Goal: Find specific page/section: Find specific page/section

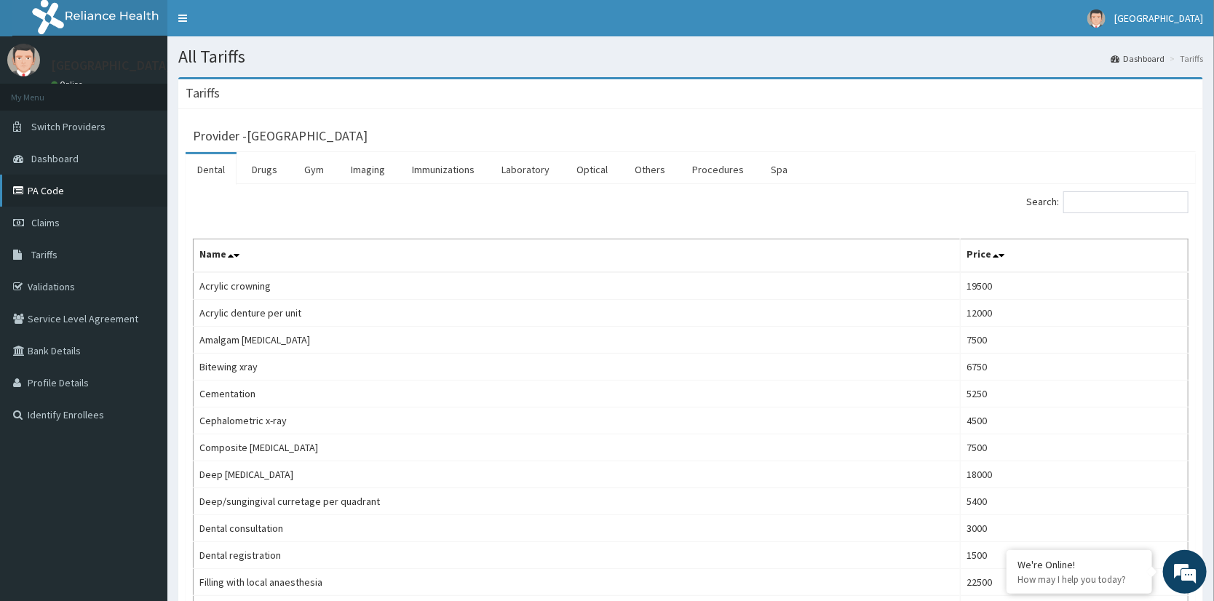
click at [49, 192] on link "PA Code" at bounding box center [83, 191] width 167 height 32
click at [725, 173] on link "Procedures" at bounding box center [717, 169] width 75 height 31
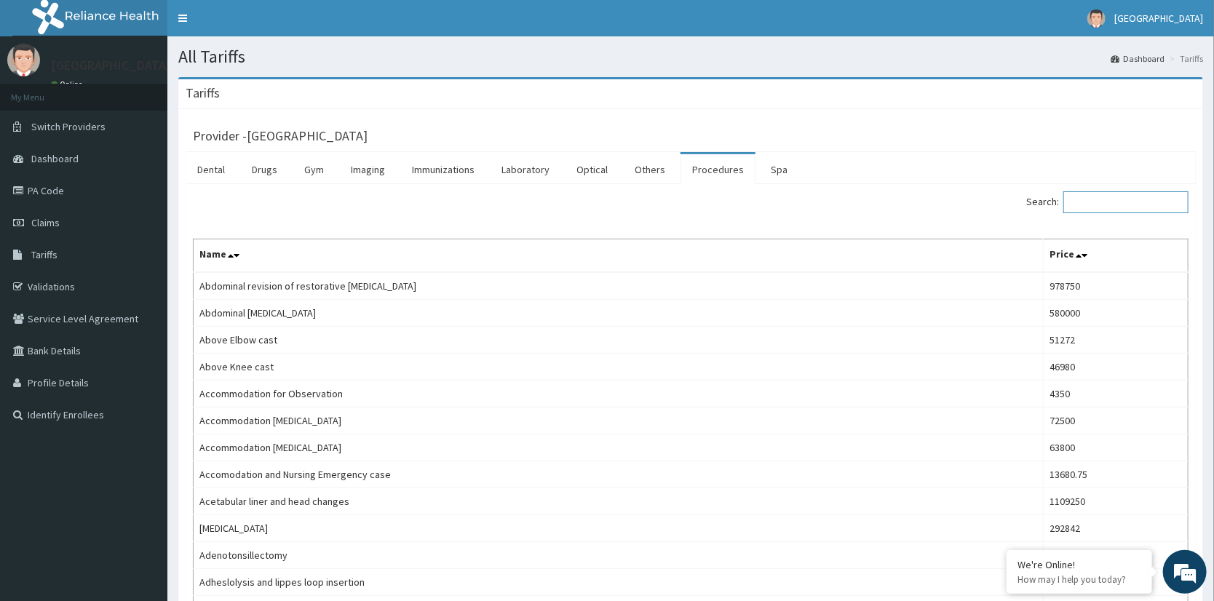
click at [1138, 199] on input "Search:" at bounding box center [1125, 202] width 125 height 22
type input "A"
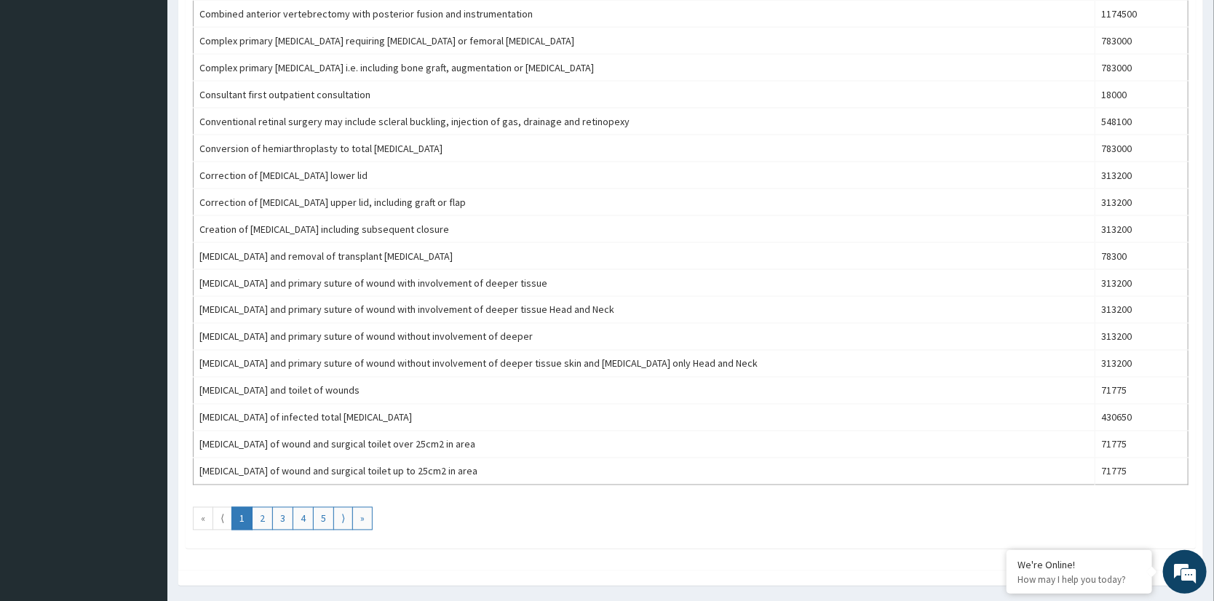
scroll to position [1161, 0]
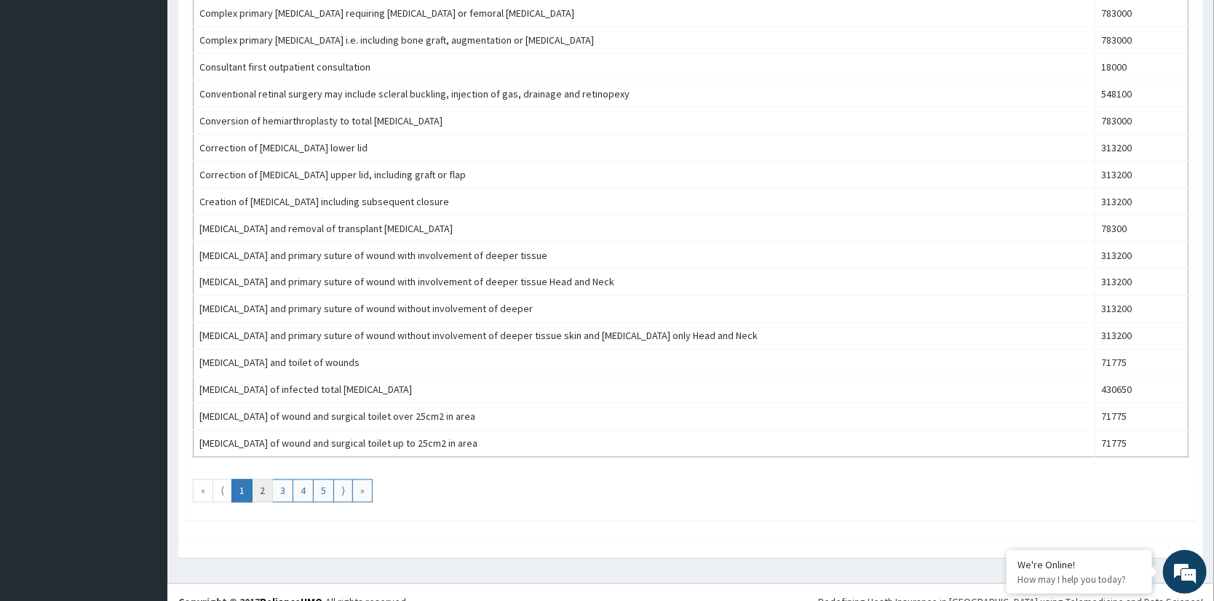
click at [256, 485] on link "2" at bounding box center [262, 490] width 21 height 23
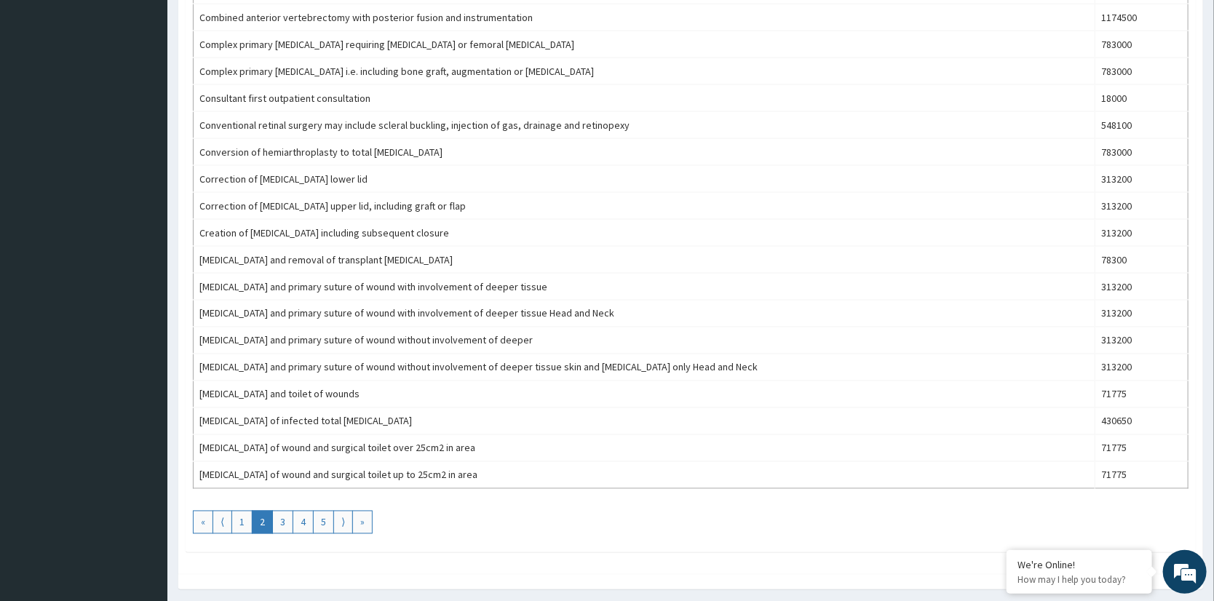
scroll to position [1140, 0]
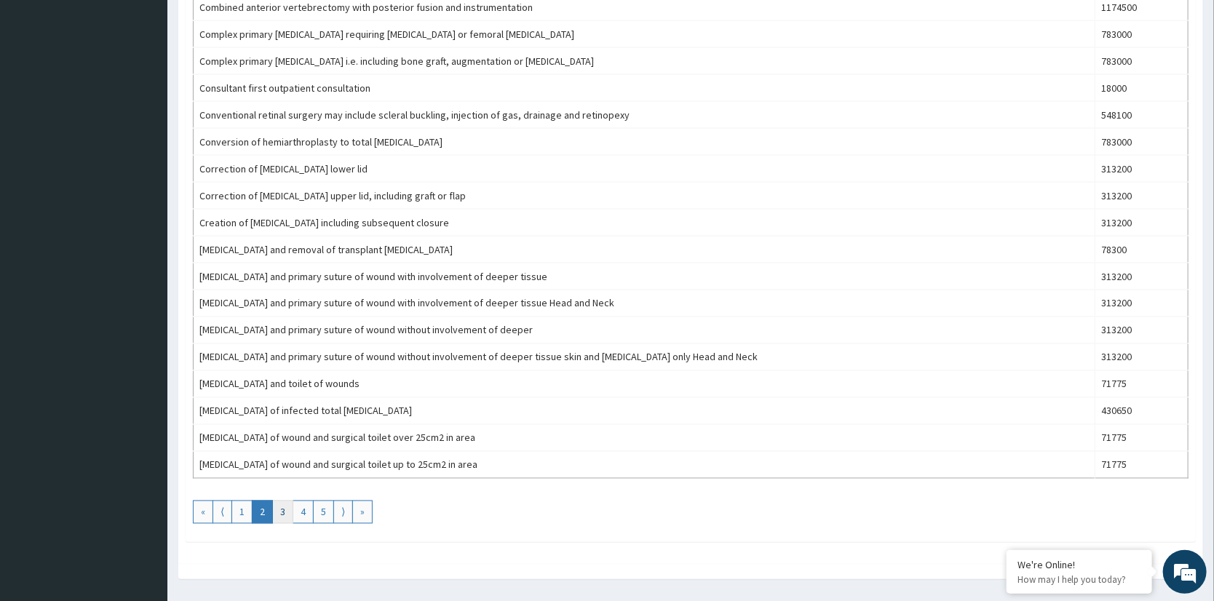
click at [275, 503] on link "3" at bounding box center [282, 512] width 21 height 23
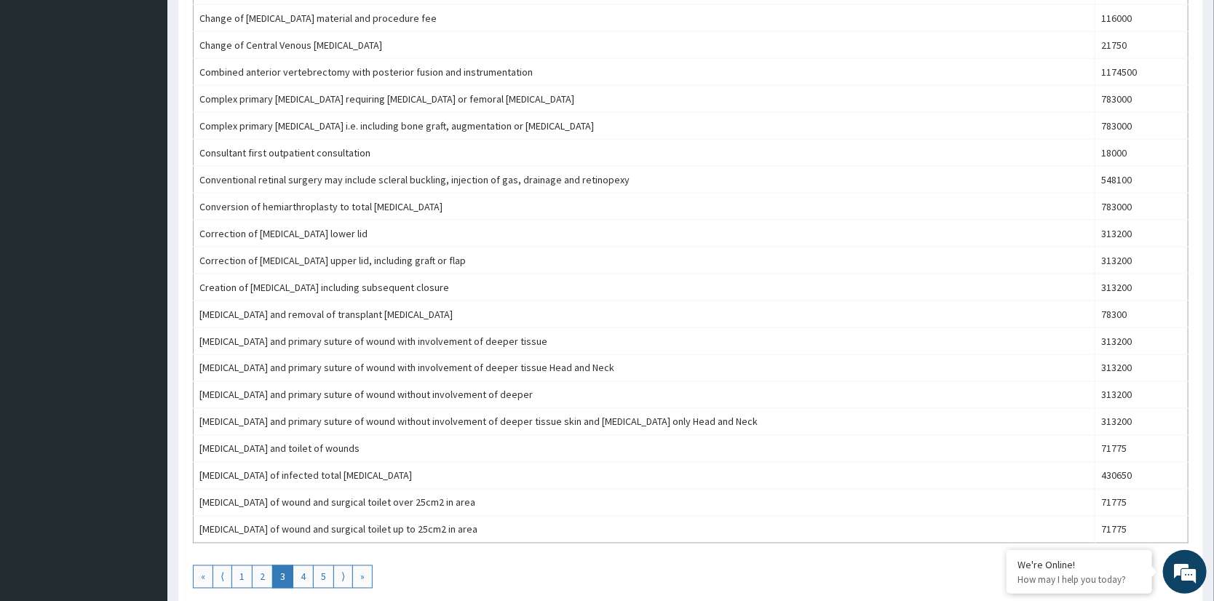
scroll to position [1077, 0]
drag, startPoint x: 296, startPoint y: 562, endPoint x: 306, endPoint y: 563, distance: 9.6
click at [297, 564] on link "4" at bounding box center [302, 575] width 21 height 23
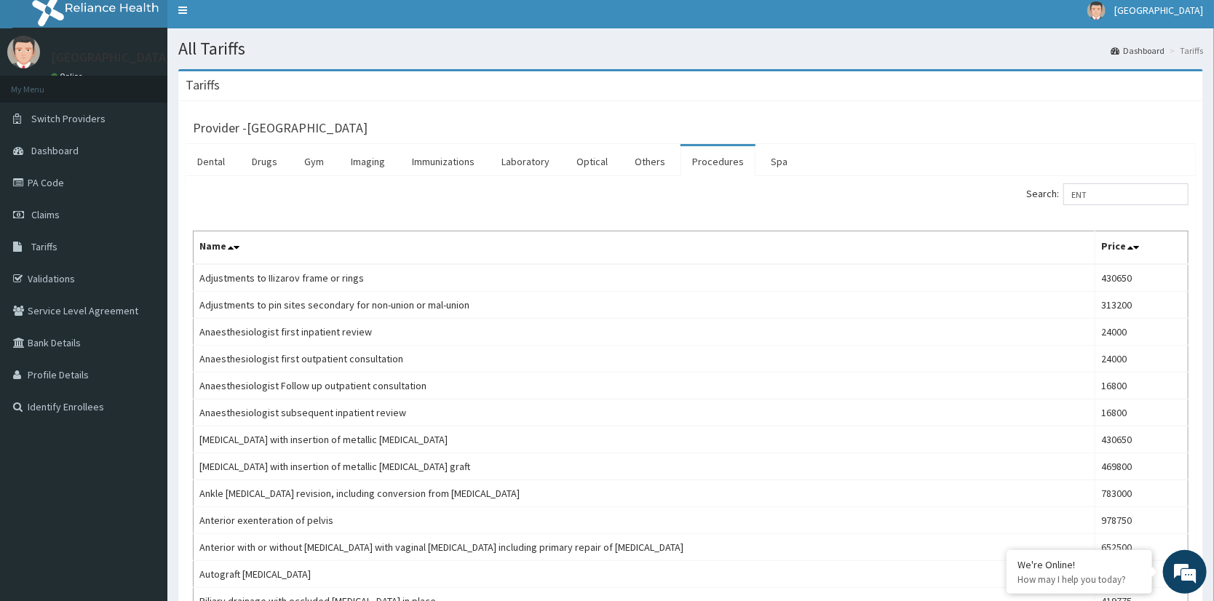
scroll to position [4, 0]
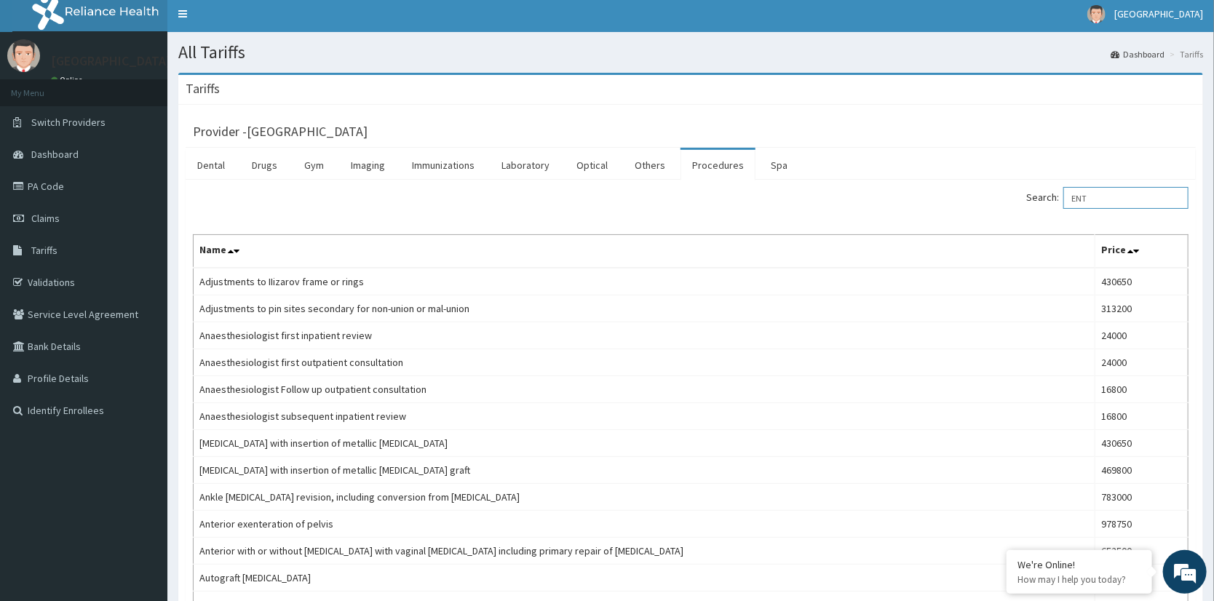
drag, startPoint x: 1115, startPoint y: 204, endPoint x: 1046, endPoint y: 220, distance: 70.9
click at [1042, 200] on label "Search: ENT" at bounding box center [1107, 198] width 162 height 22
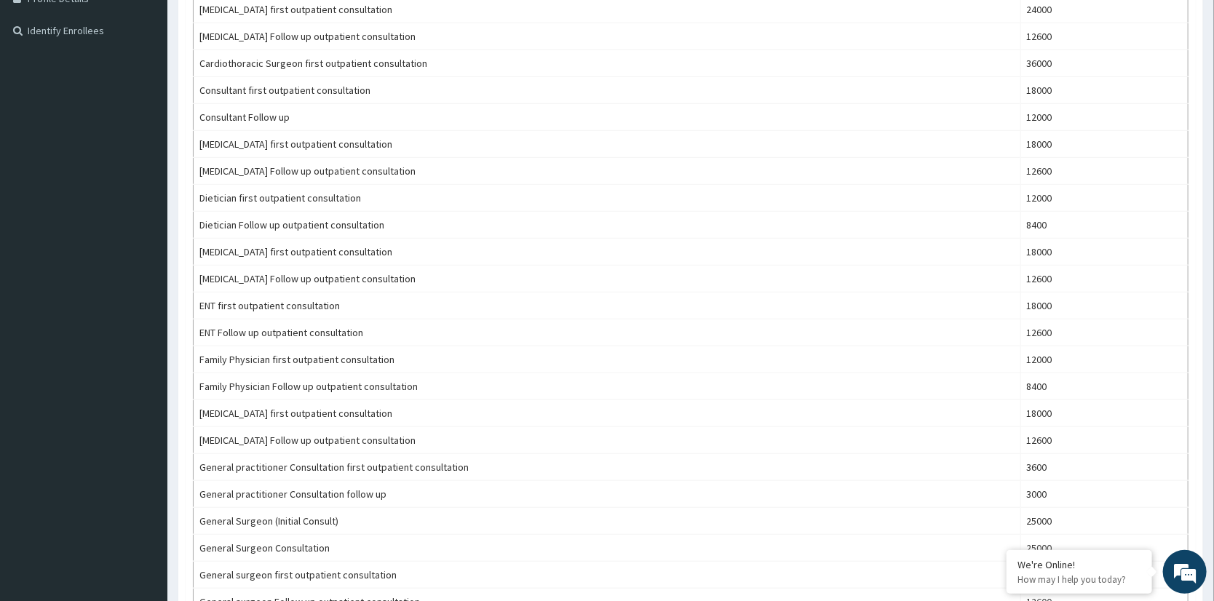
scroll to position [0, 0]
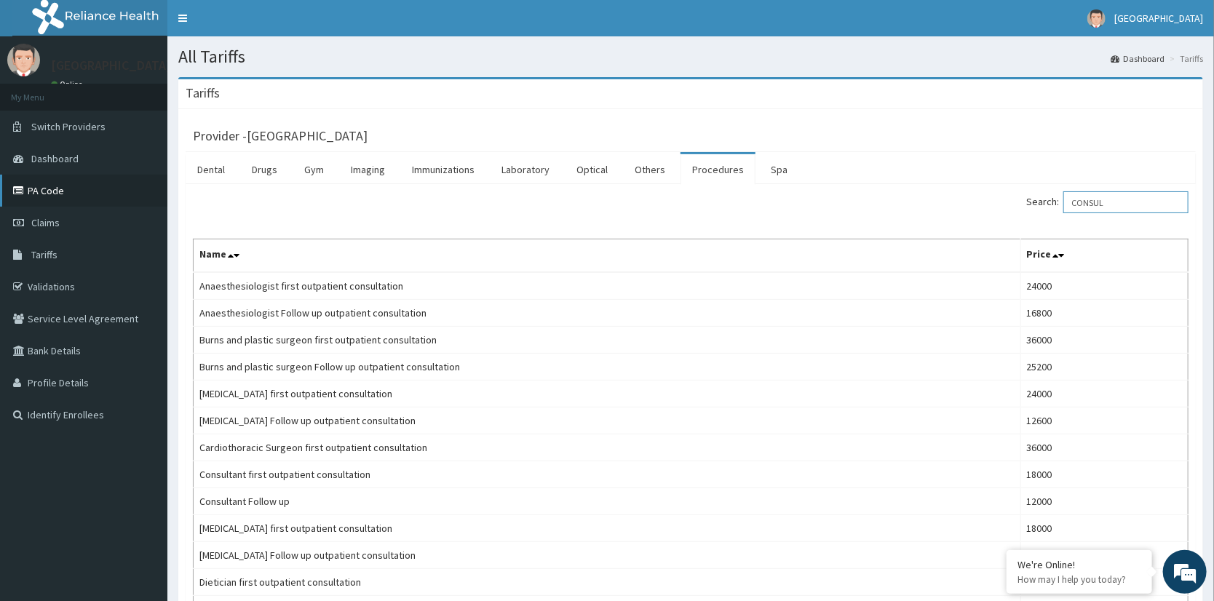
type input "CONSUL"
click at [80, 193] on link "PA Code" at bounding box center [83, 191] width 167 height 32
